Goal: Check status

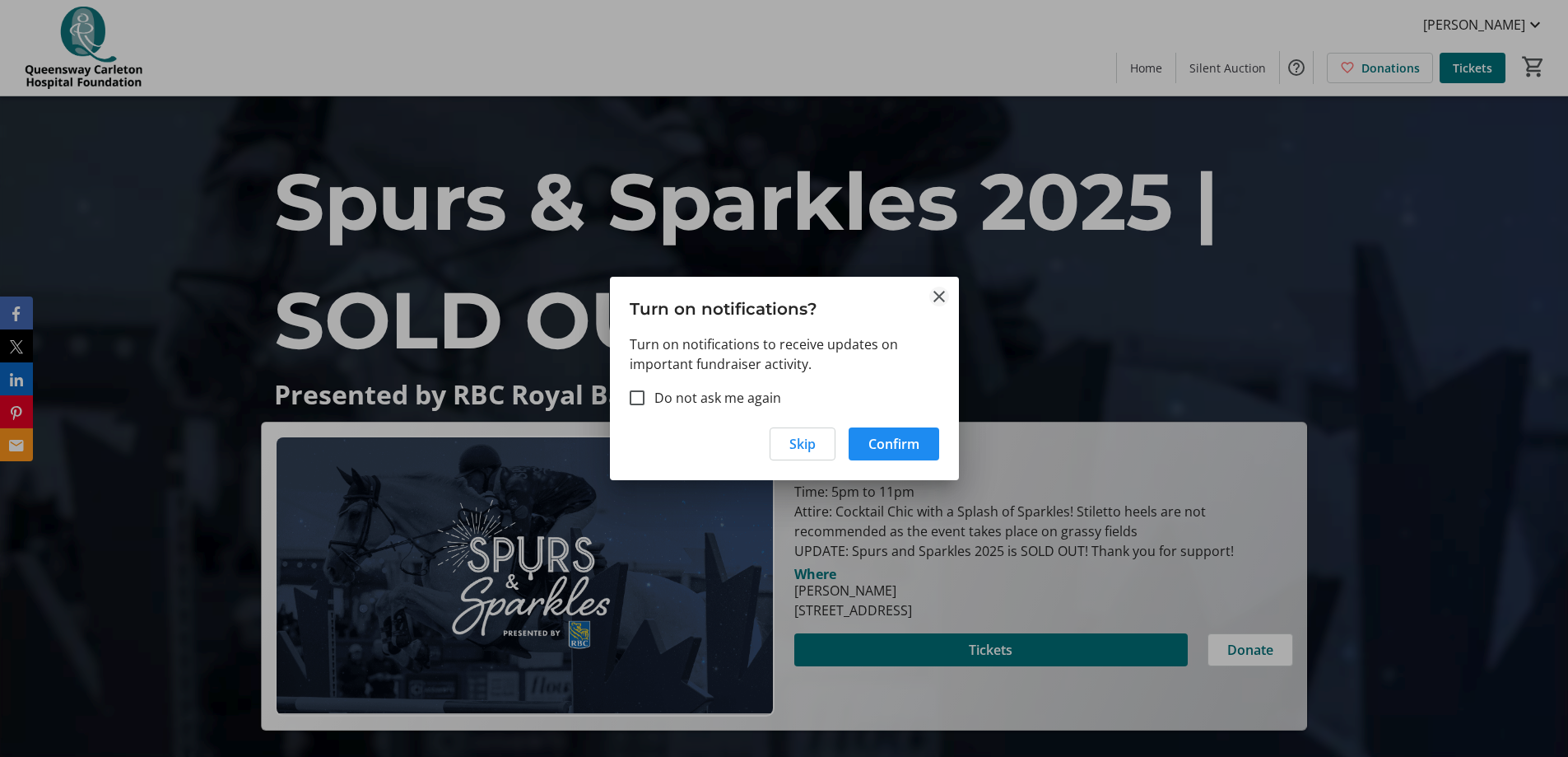
click at [944, 295] on mat-icon "Close" at bounding box center [938, 296] width 20 height 20
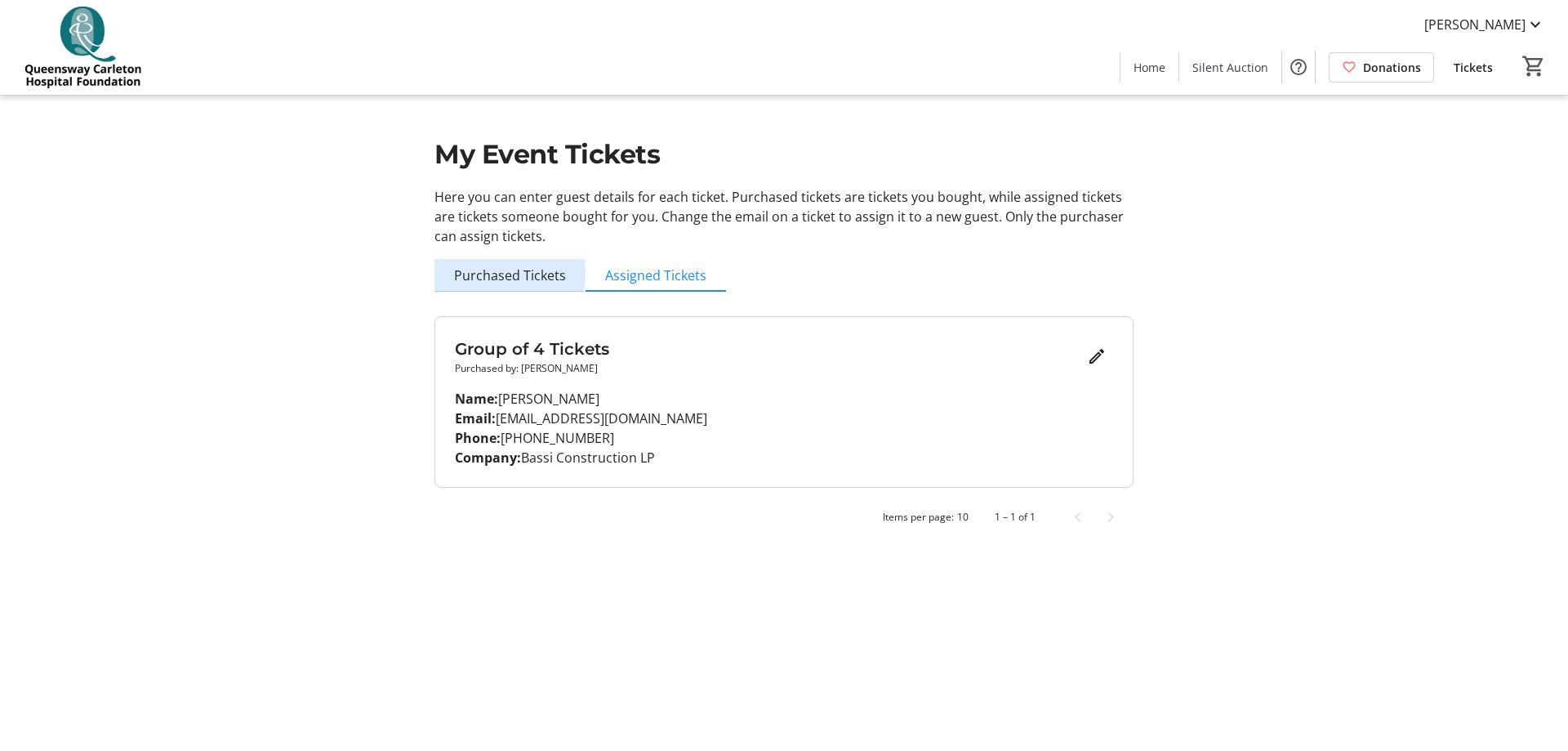
click at [505, 272] on span "Purchased Tickets" at bounding box center [509, 275] width 112 height 13
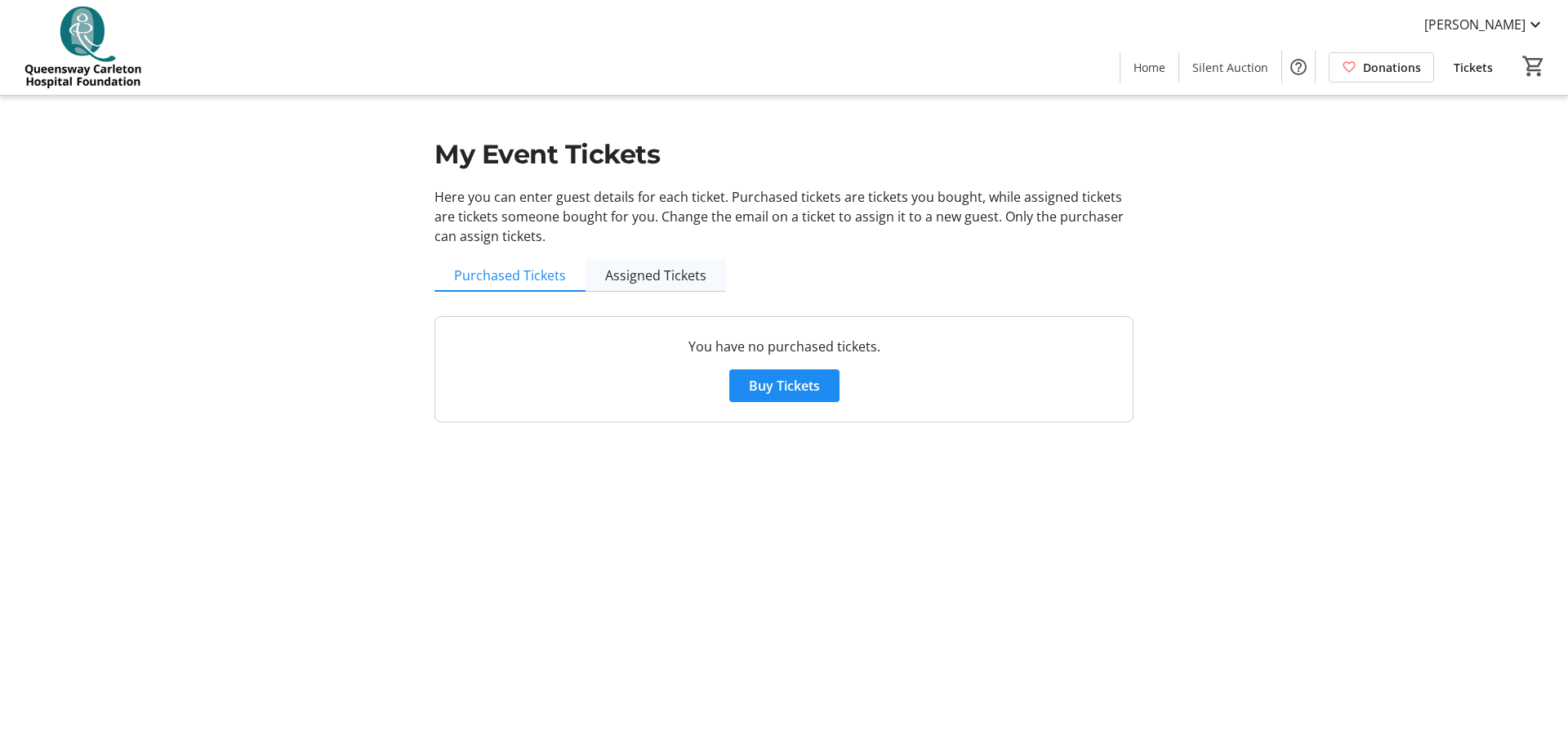
click at [601, 285] on link "Assigned Tickets" at bounding box center [656, 275] width 141 height 33
